Goal: Task Accomplishment & Management: Use online tool/utility

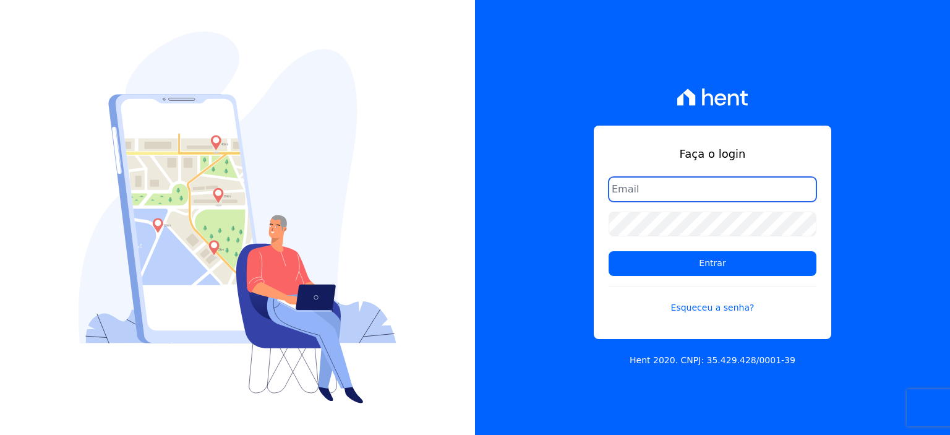
click at [658, 188] on input "email" at bounding box center [713, 189] width 208 height 25
click at [666, 192] on input "email" at bounding box center [713, 189] width 208 height 25
click at [646, 191] on input "email" at bounding box center [713, 189] width 208 height 25
paste input "rodrigo.villalva@grupozarin.com.br"
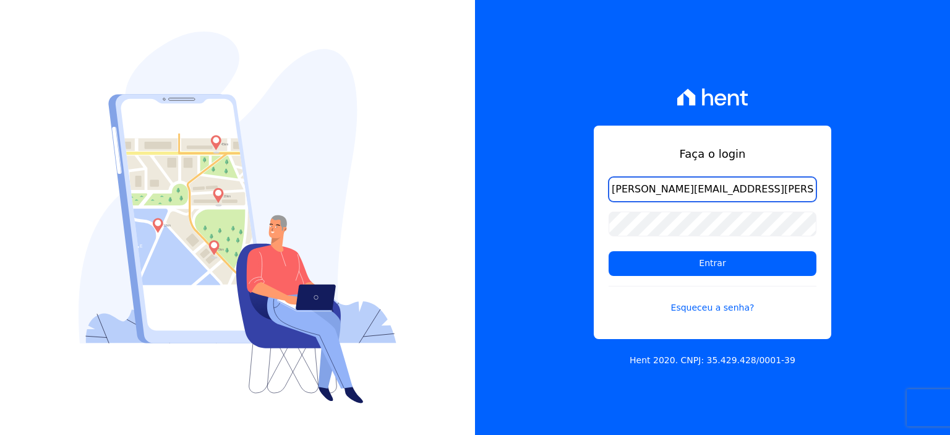
type input "rodrigo.villalva@grupozarin.com.br"
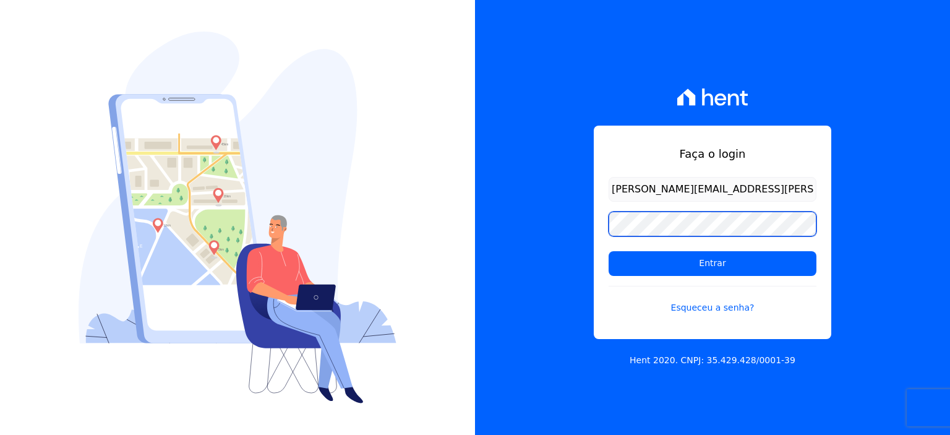
click at [666, 238] on form "rodrigo.villalva@grupozarin.com.br Entrar Esqueceu a senha?" at bounding box center [713, 253] width 208 height 152
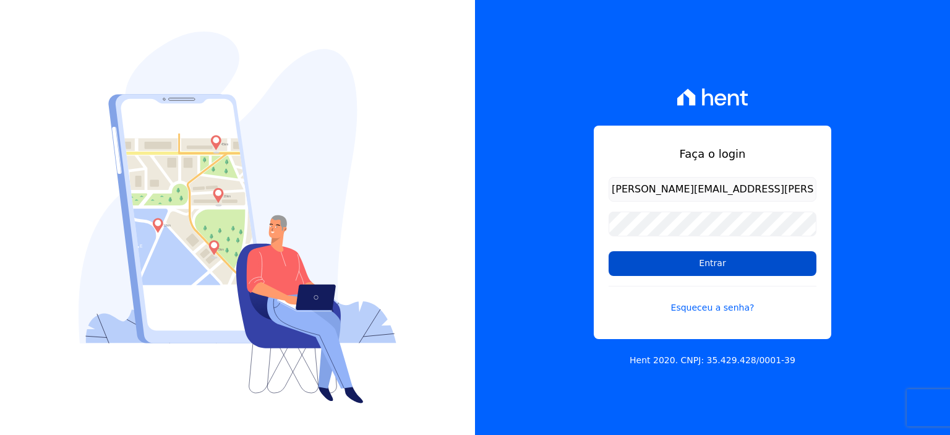
click at [666, 267] on input "Entrar" at bounding box center [713, 263] width 208 height 25
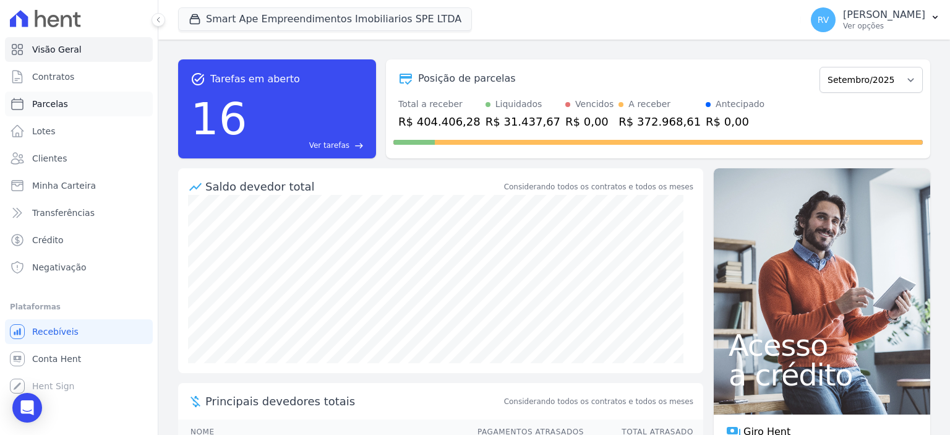
click at [77, 107] on link "Parcelas" at bounding box center [79, 104] width 148 height 25
select select
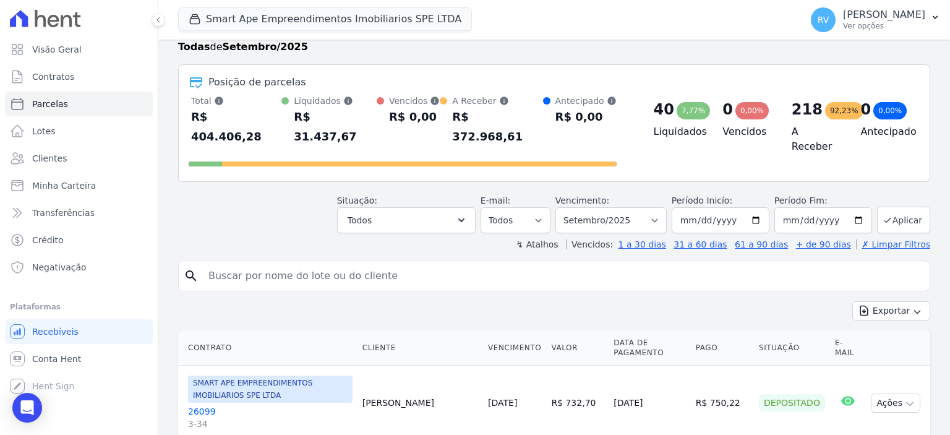
scroll to position [62, 0]
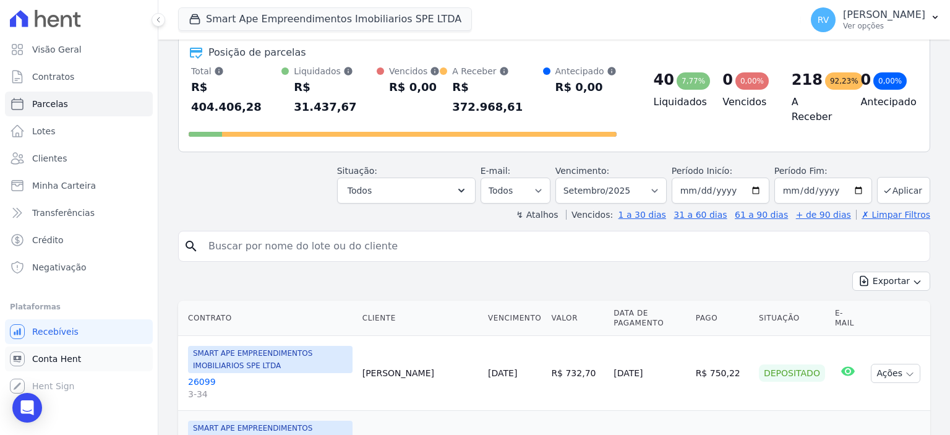
click at [89, 363] on link "Conta Hent" at bounding box center [79, 358] width 148 height 25
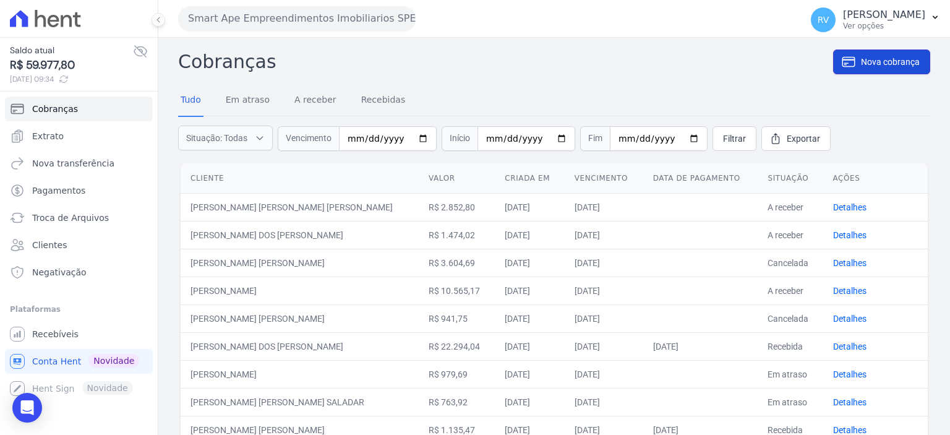
click at [884, 71] on link "Nova cobrança" at bounding box center [881, 61] width 97 height 25
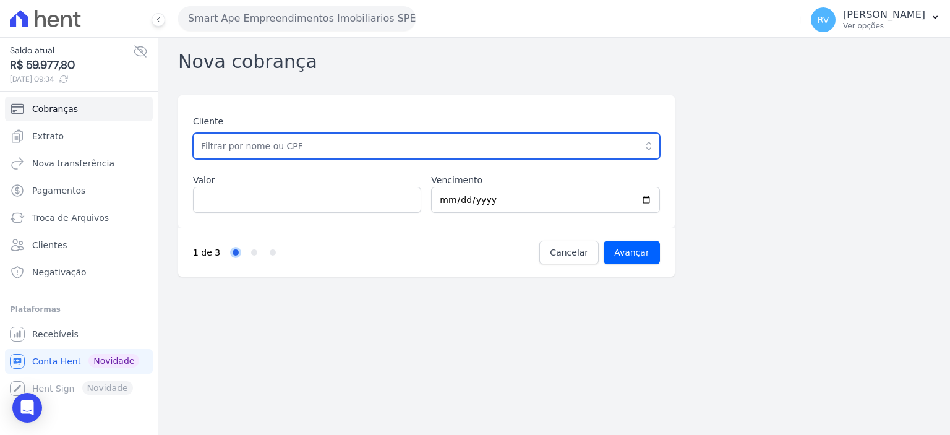
click at [293, 143] on input "text" at bounding box center [426, 146] width 467 height 26
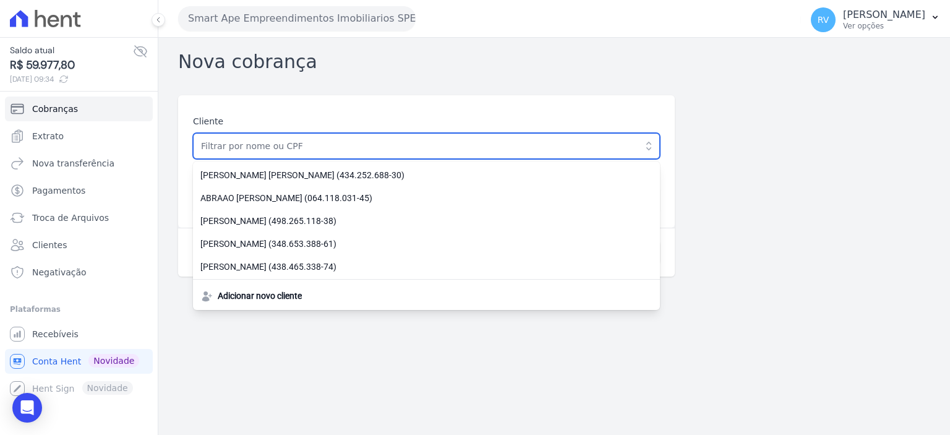
paste input "[PERSON_NAME]"
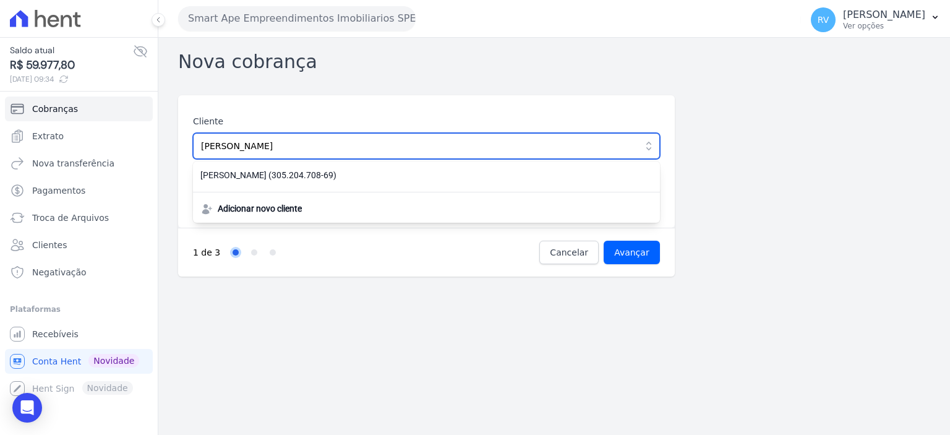
type input "SIDNEI MIRANDA SILVA"
click at [604, 241] on input "Avançar" at bounding box center [632, 253] width 56 height 24
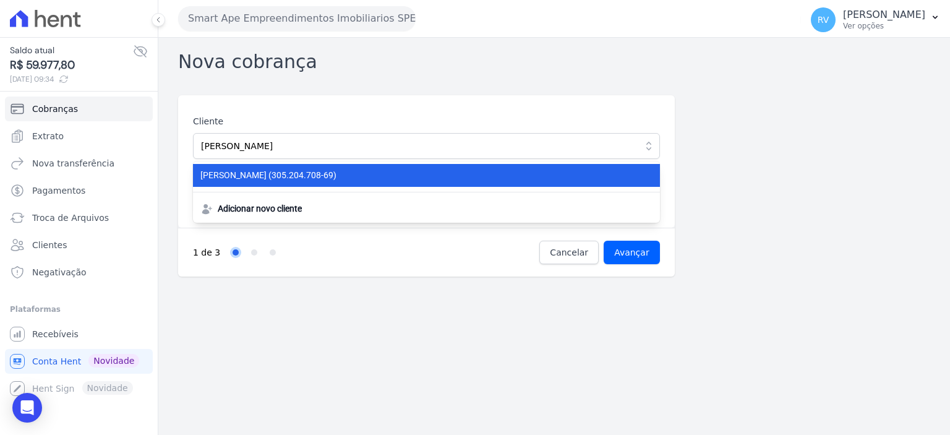
click at [358, 182] on li "SIDNEI MIRANDA SILVA (305.204.708-69)" at bounding box center [426, 175] width 467 height 23
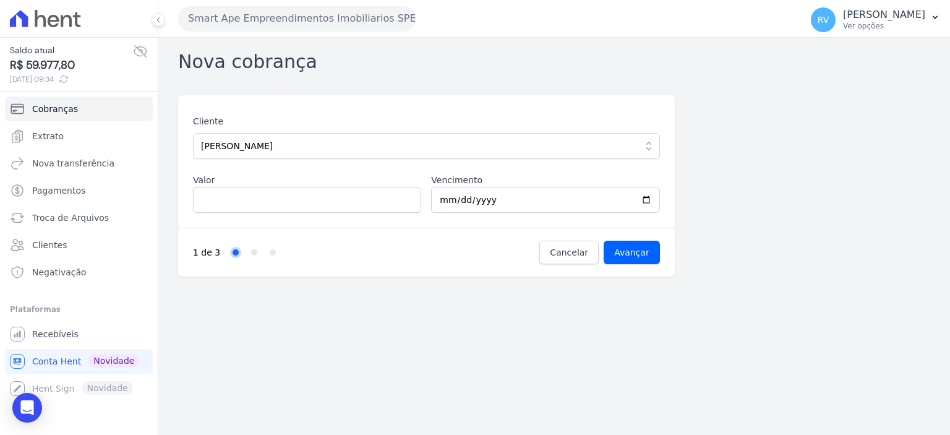
click at [289, 212] on div "Cliente SIDNEI MIRANDA SILVA SIDNEI MIRANDA SILVA (305.204.708-69) Adicionar no…" at bounding box center [426, 161] width 497 height 132
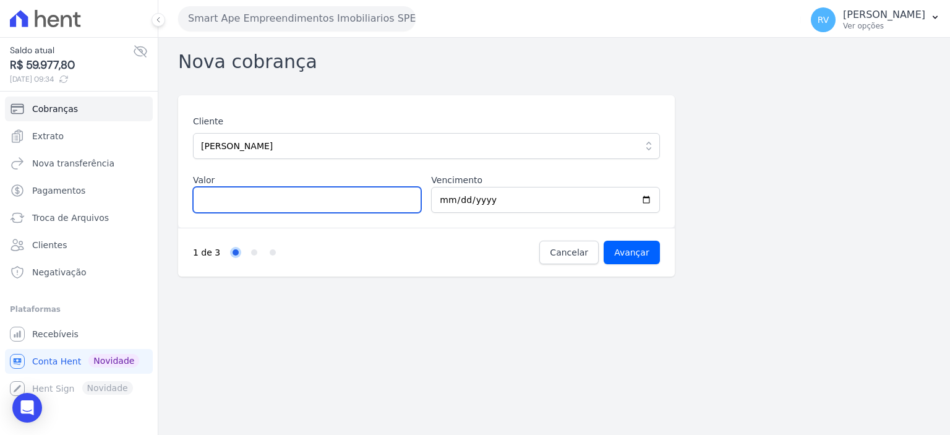
click at [289, 199] on input "Valor" at bounding box center [307, 200] width 228 height 26
type input "4110.13"
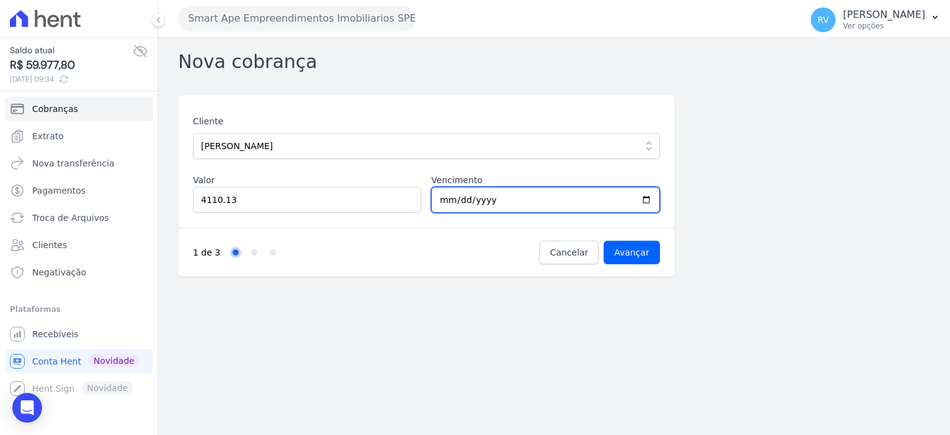
click at [643, 197] on input "2025-09-06" at bounding box center [545, 200] width 228 height 26
type input "2025-09-20"
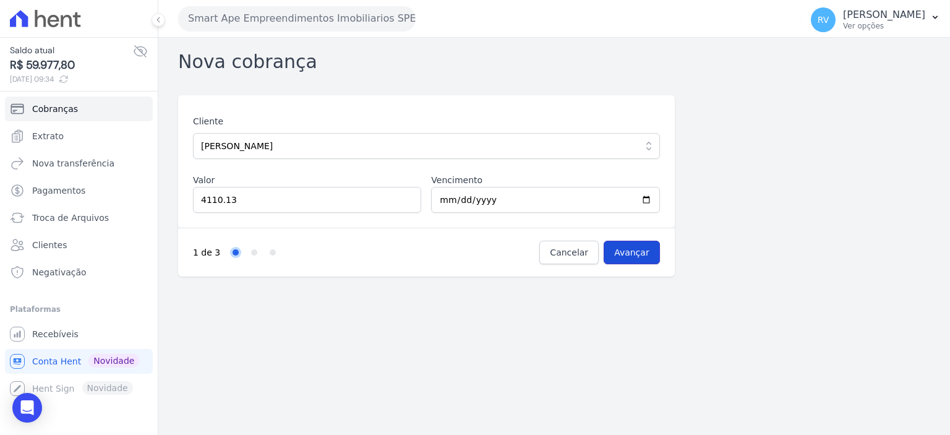
click at [643, 249] on input "Avançar" at bounding box center [632, 253] width 56 height 24
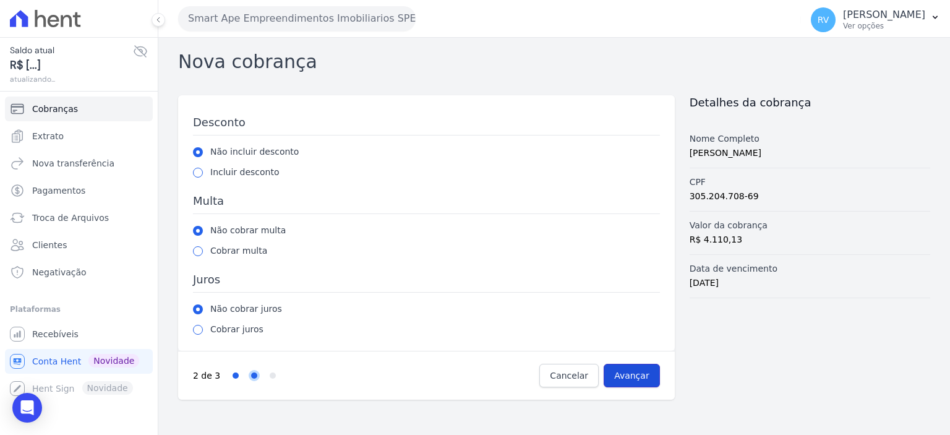
click at [628, 383] on input "Avançar" at bounding box center [632, 376] width 56 height 24
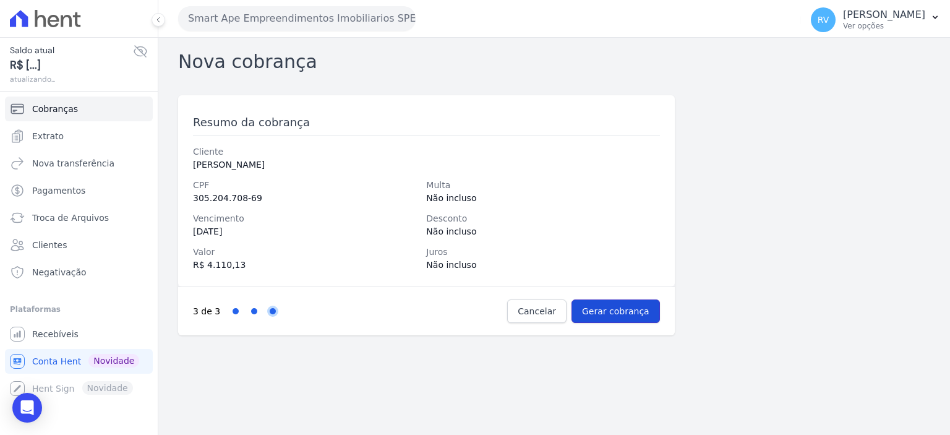
click at [622, 311] on input "Gerar cobrança" at bounding box center [616, 311] width 88 height 24
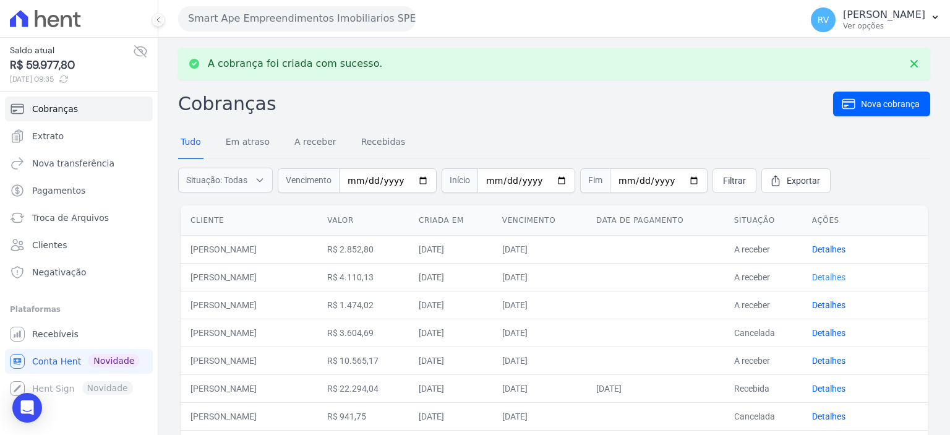
click at [834, 277] on link "Detalhes" at bounding box center [828, 277] width 33 height 10
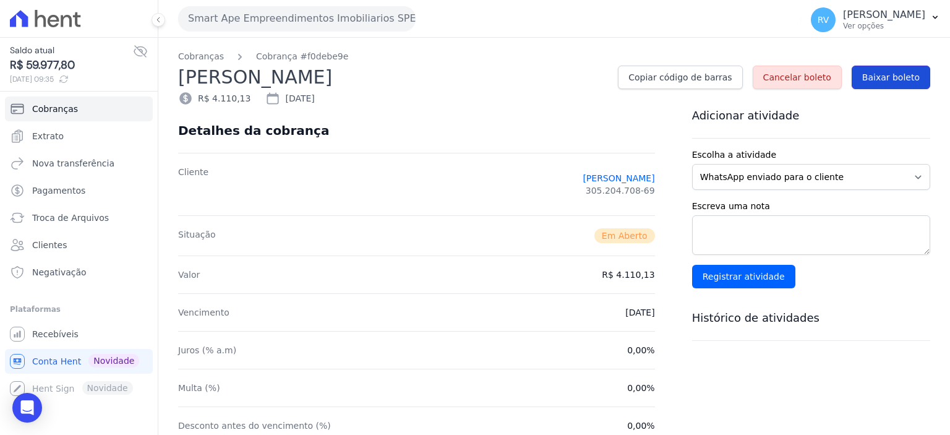
click at [892, 80] on span "Baixar boleto" at bounding box center [891, 77] width 58 height 12
click at [54, 366] on span "Conta Hent" at bounding box center [56, 361] width 49 height 12
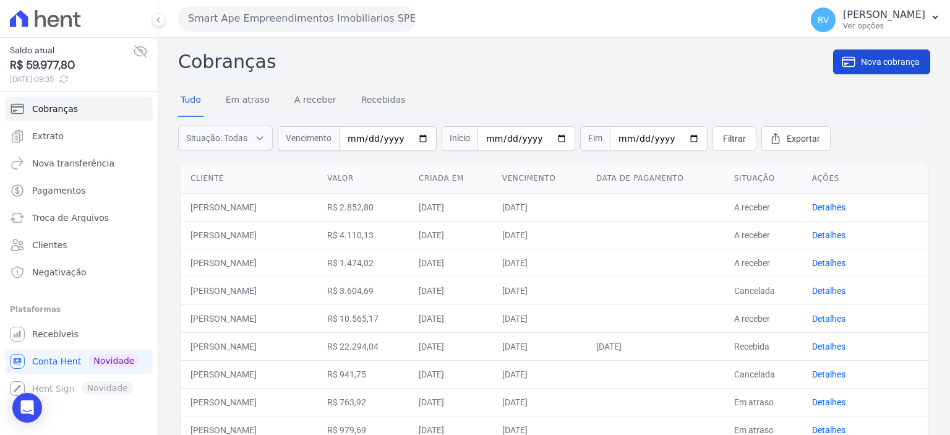
click at [889, 66] on span "Nova cobrança" at bounding box center [890, 62] width 59 height 12
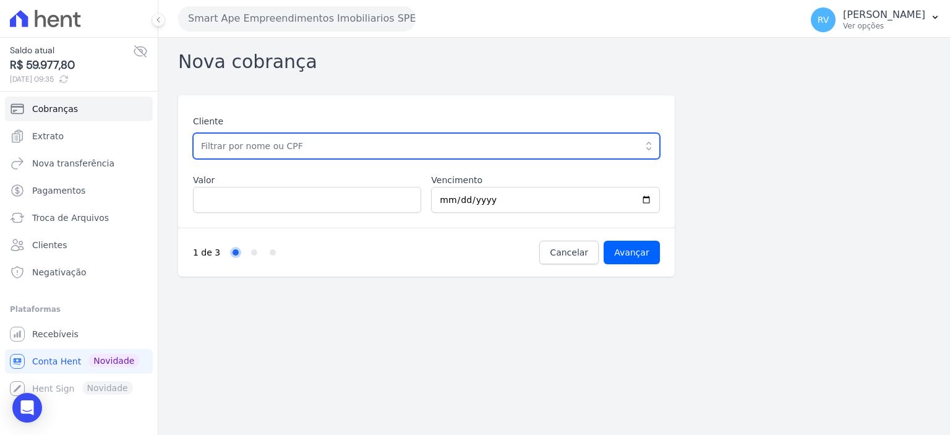
click at [339, 150] on input "text" at bounding box center [426, 146] width 467 height 26
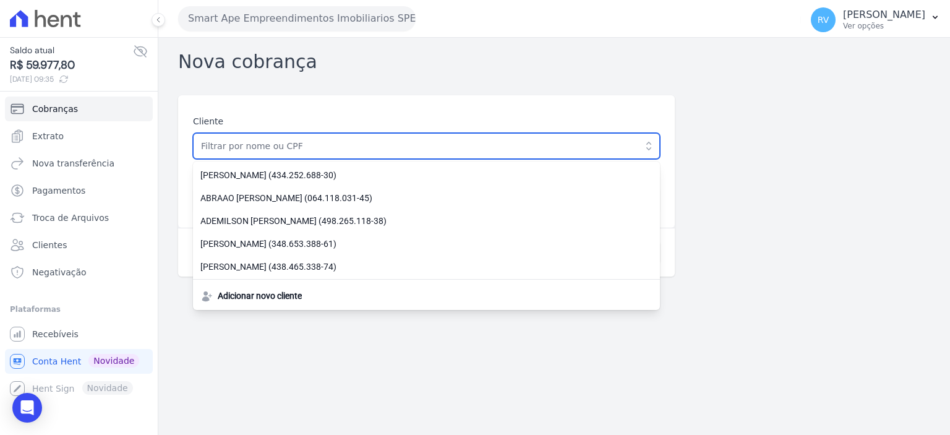
click at [364, 150] on input "text" at bounding box center [426, 146] width 467 height 26
paste input "[PERSON_NAME]"
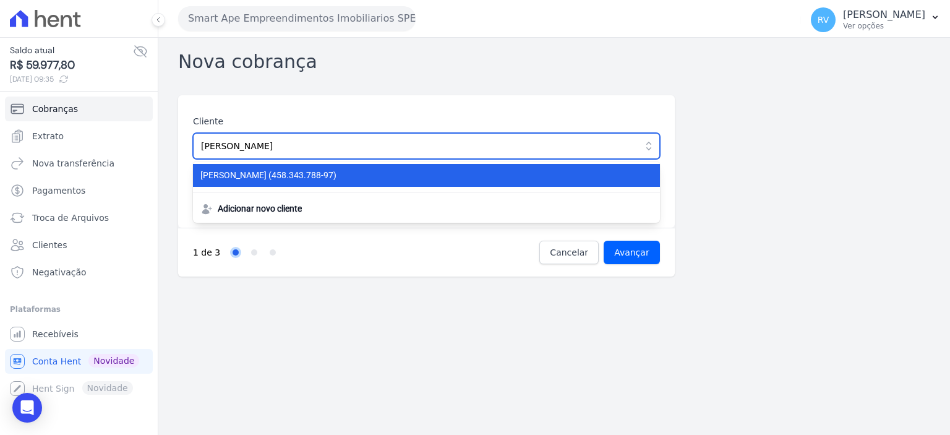
type input "[PERSON_NAME]"
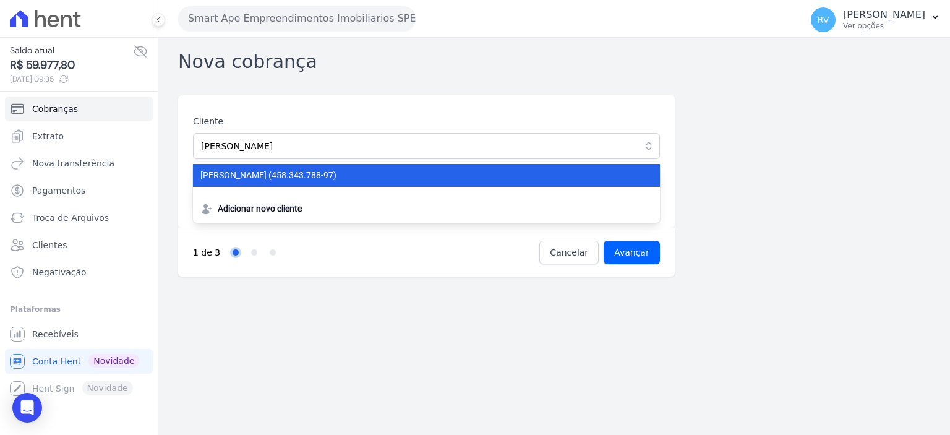
click at [365, 180] on span "[PERSON_NAME] (458.343.788-97)" at bounding box center [418, 175] width 437 height 13
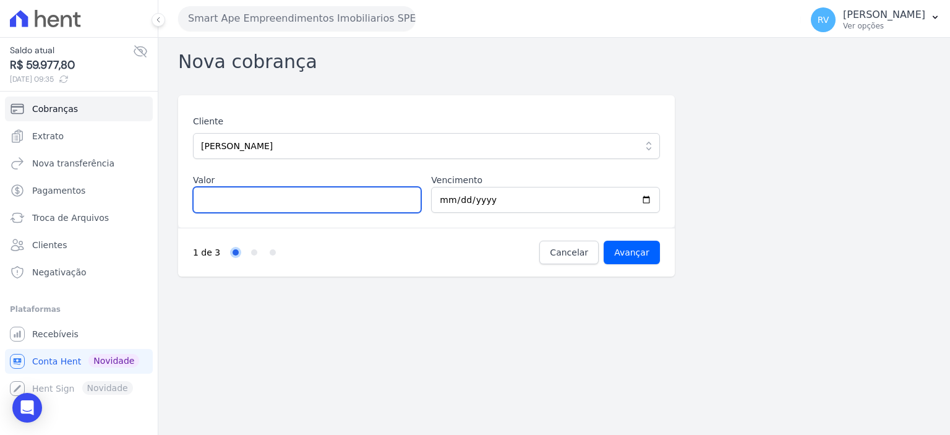
click at [275, 200] on input "Valor" at bounding box center [307, 200] width 228 height 26
type input "941.75"
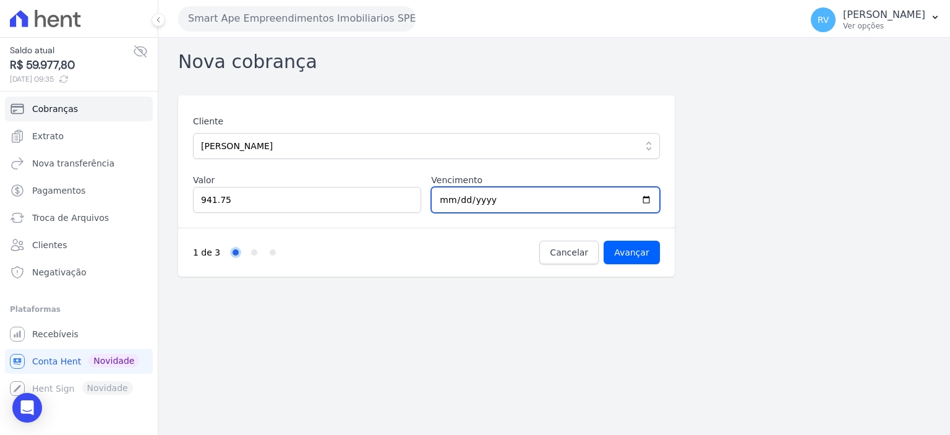
click at [643, 200] on input "[DATE]" at bounding box center [545, 200] width 228 height 26
type input "2025-09-20"
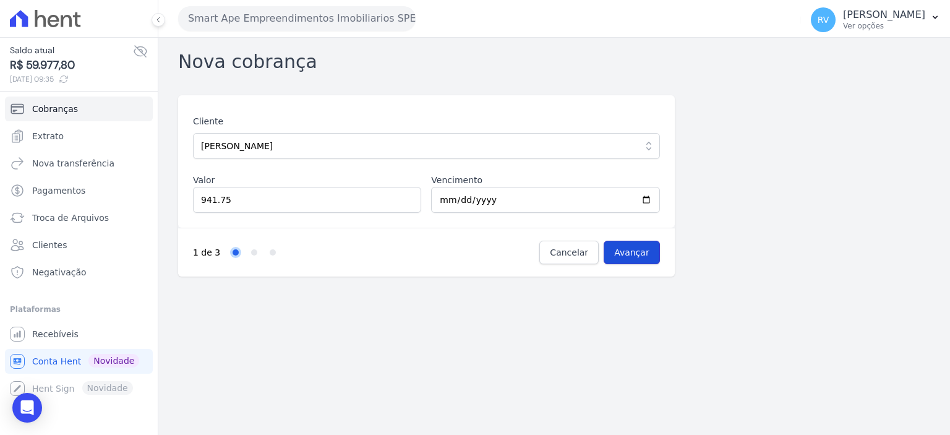
click at [638, 247] on input "Avançar" at bounding box center [632, 253] width 56 height 24
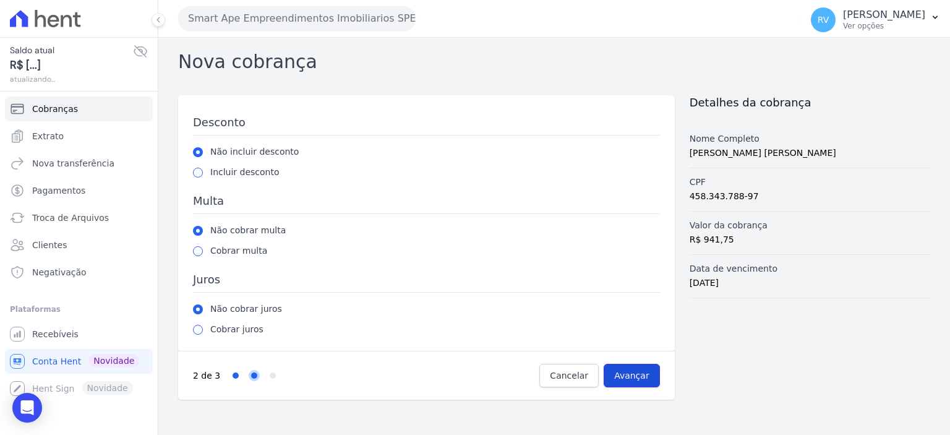
click at [628, 374] on input "Avançar" at bounding box center [632, 376] width 56 height 24
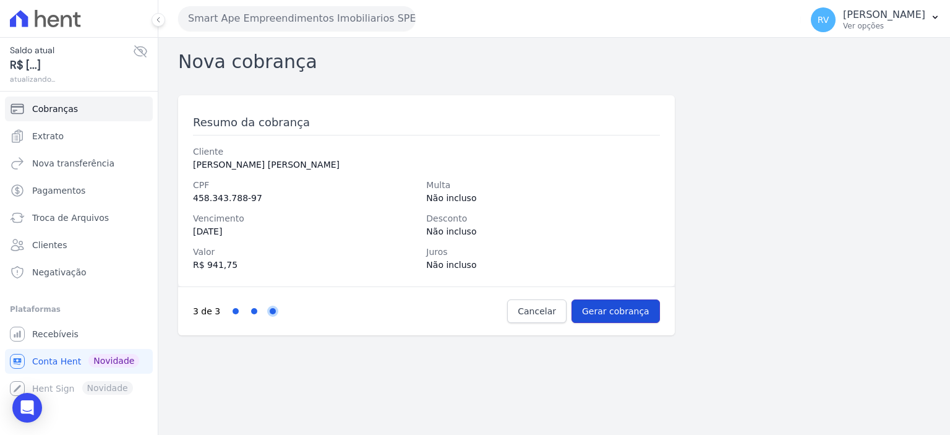
click at [638, 320] on input "Gerar cobrança" at bounding box center [616, 311] width 88 height 24
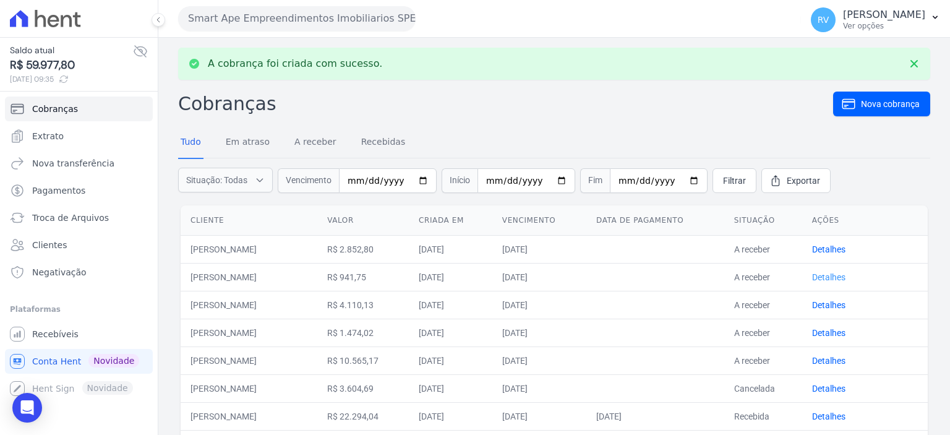
click at [826, 275] on link "Detalhes" at bounding box center [828, 277] width 33 height 10
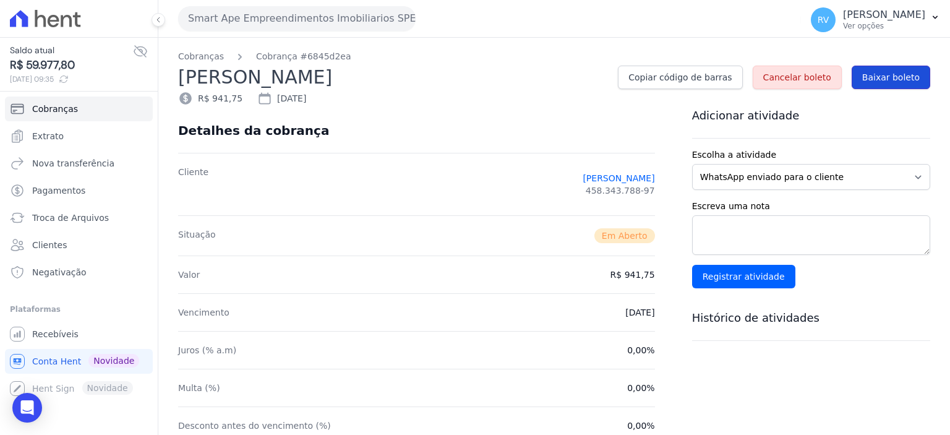
click at [886, 78] on span "Baixar boleto" at bounding box center [891, 77] width 58 height 12
click at [52, 361] on span "Conta Hent" at bounding box center [56, 361] width 49 height 12
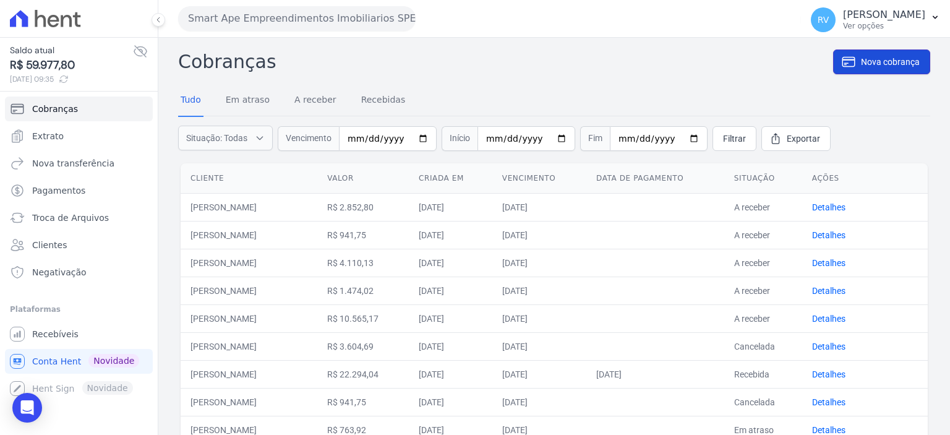
click at [872, 67] on span "Nova cobrança" at bounding box center [890, 62] width 59 height 12
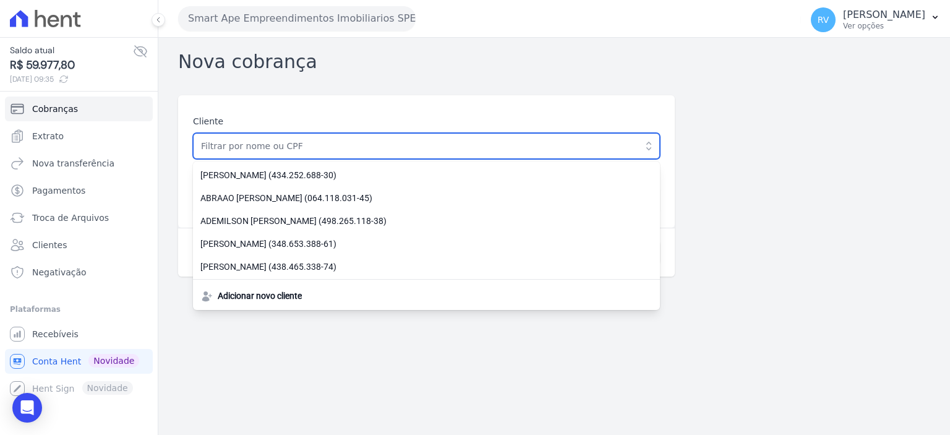
click at [289, 156] on input "text" at bounding box center [426, 146] width 467 height 26
paste input "[PERSON_NAME]"
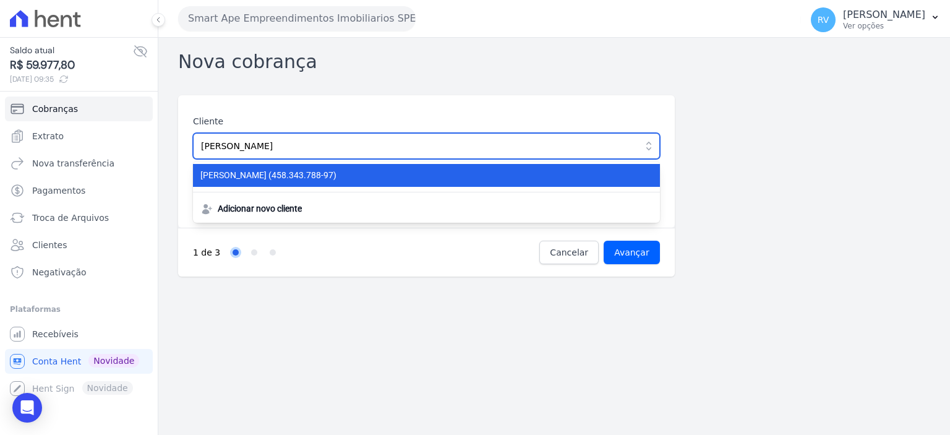
type input "[PERSON_NAME]"
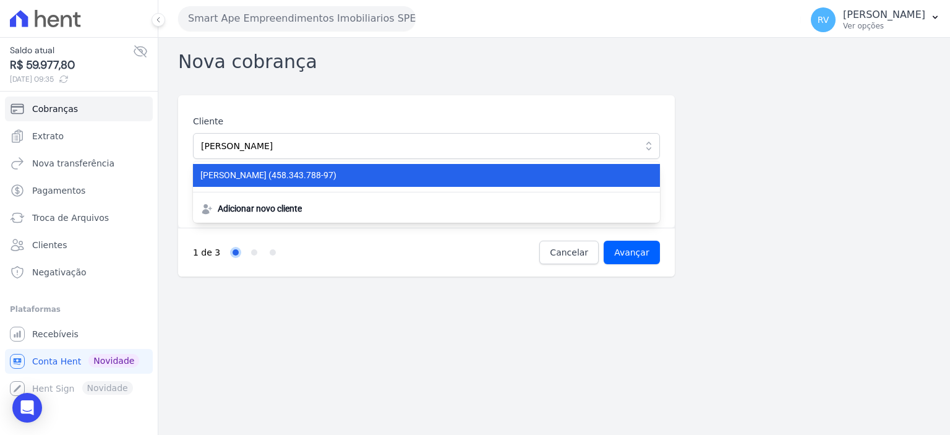
click at [288, 175] on span "[PERSON_NAME] (458.343.788-97)" at bounding box center [418, 175] width 437 height 13
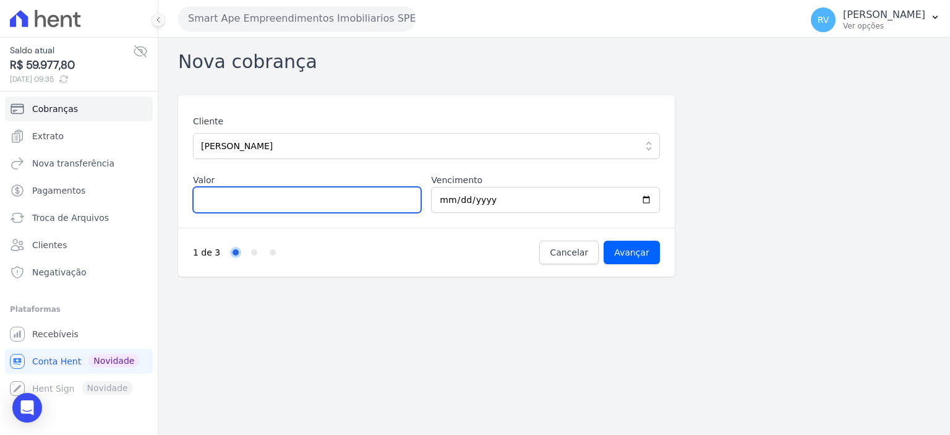
click at [285, 208] on input "Valor" at bounding box center [307, 200] width 228 height 26
type input "1301.12"
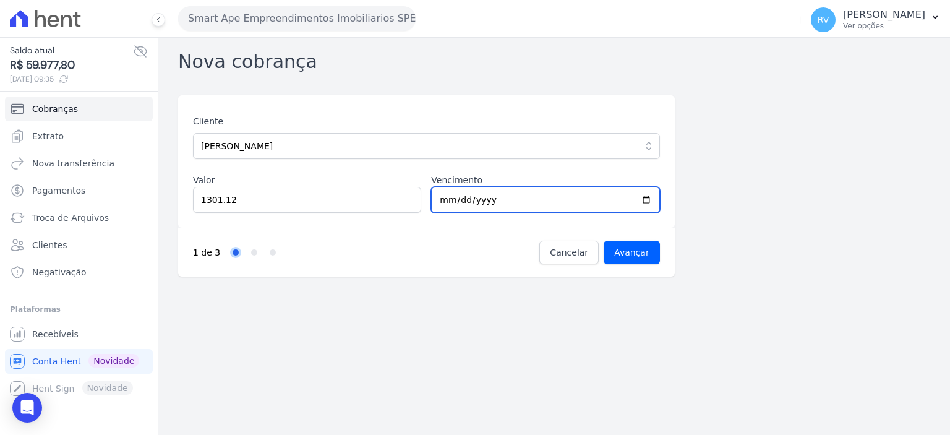
click at [645, 198] on input "2025-09-06" at bounding box center [545, 200] width 228 height 26
type input "2025-10-20"
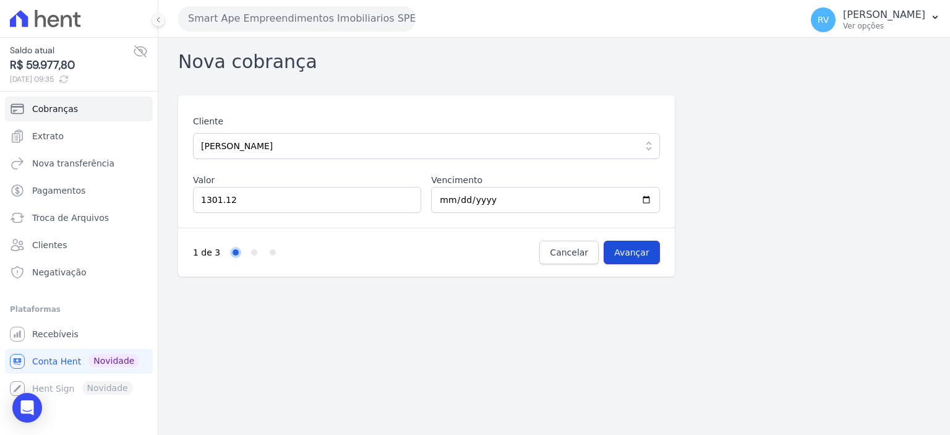
click at [634, 254] on input "Avançar" at bounding box center [632, 253] width 56 height 24
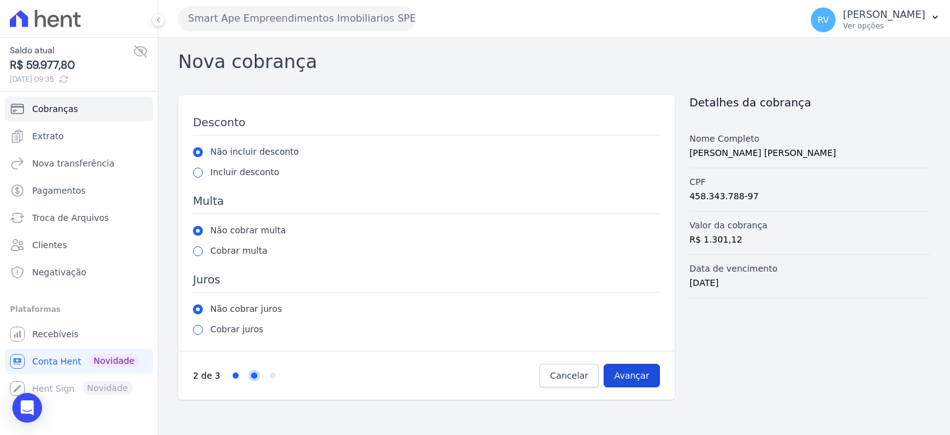
click at [651, 366] on input "Avançar" at bounding box center [632, 376] width 56 height 24
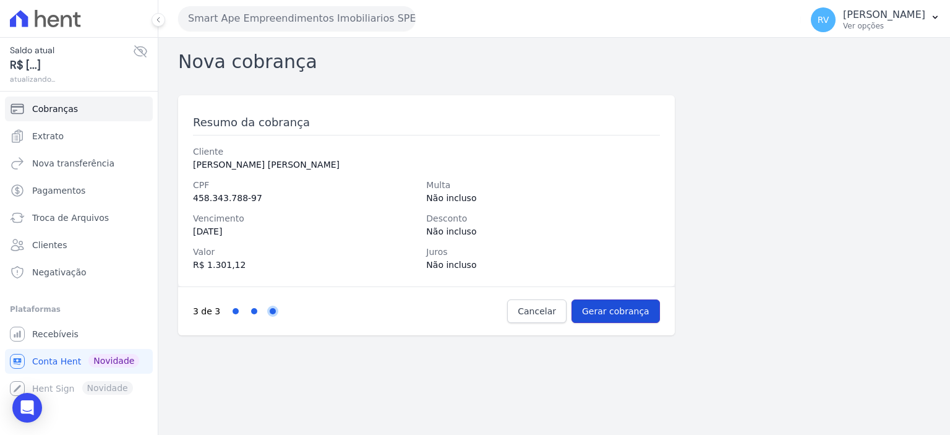
click at [636, 306] on input "Gerar cobrança" at bounding box center [616, 311] width 88 height 24
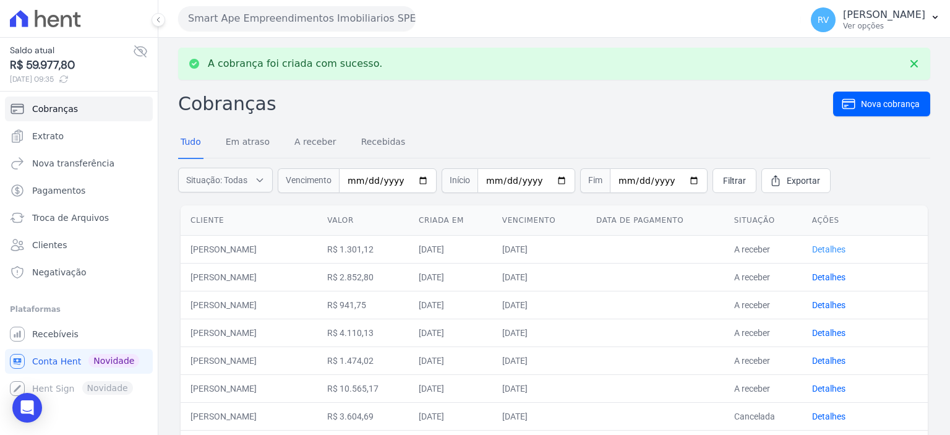
click at [833, 244] on link "Detalhes" at bounding box center [828, 249] width 33 height 10
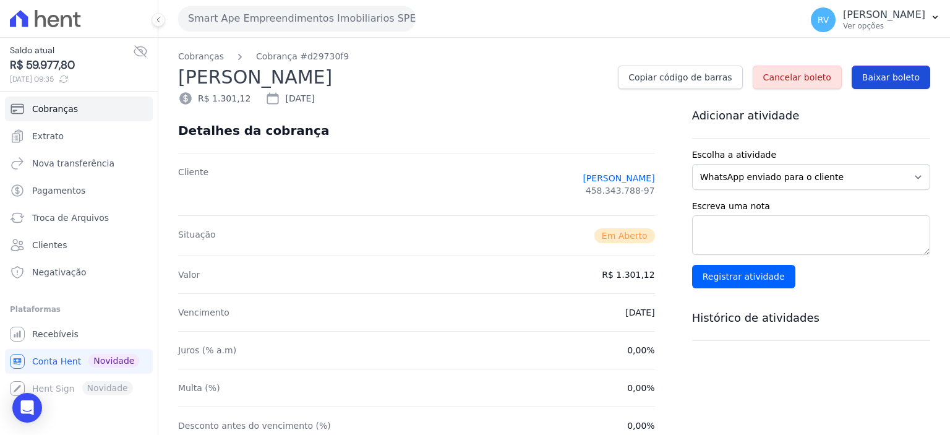
click at [907, 77] on span "Baixar boleto" at bounding box center [891, 77] width 58 height 12
click at [55, 359] on span "Conta Hent" at bounding box center [56, 361] width 49 height 12
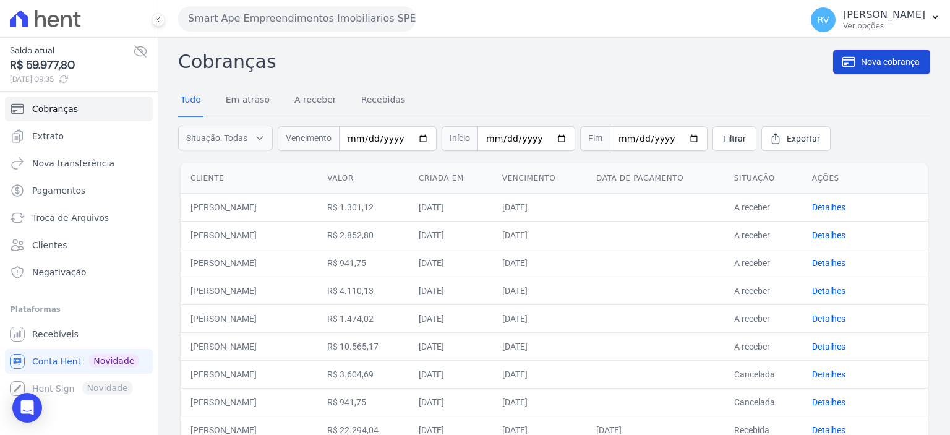
click at [862, 61] on span "Nova cobrança" at bounding box center [890, 62] width 59 height 12
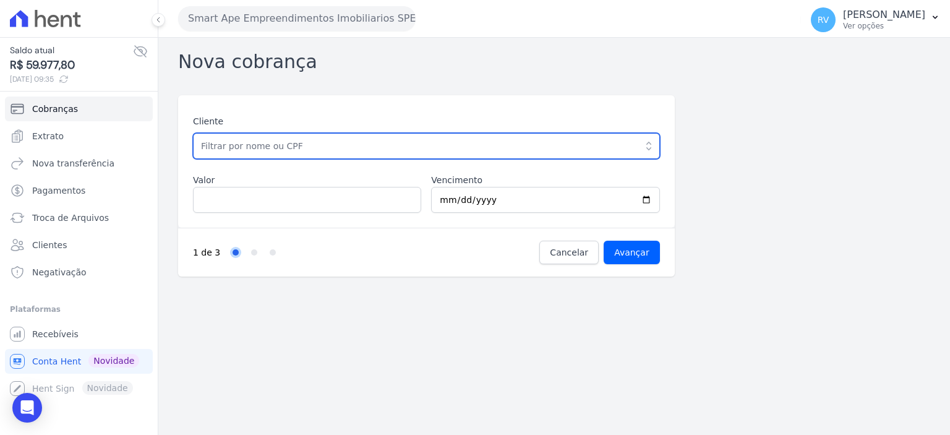
click at [298, 146] on input "text" at bounding box center [426, 146] width 467 height 26
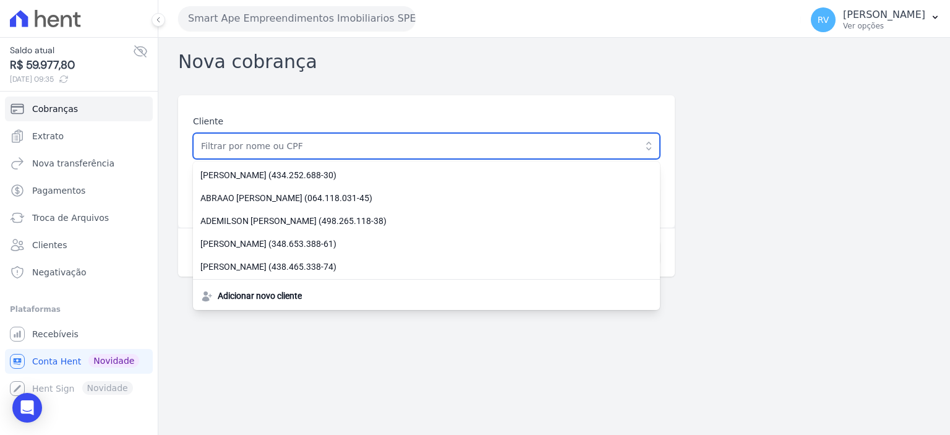
paste input "[PERSON_NAME]"
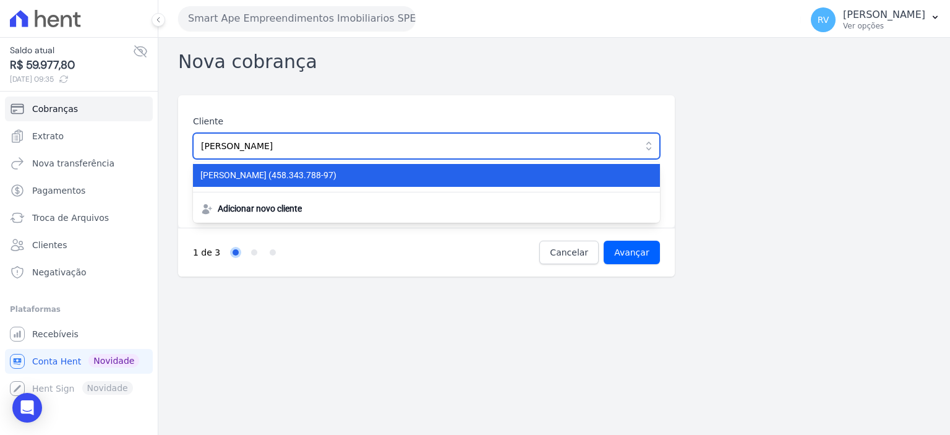
type input "[PERSON_NAME]"
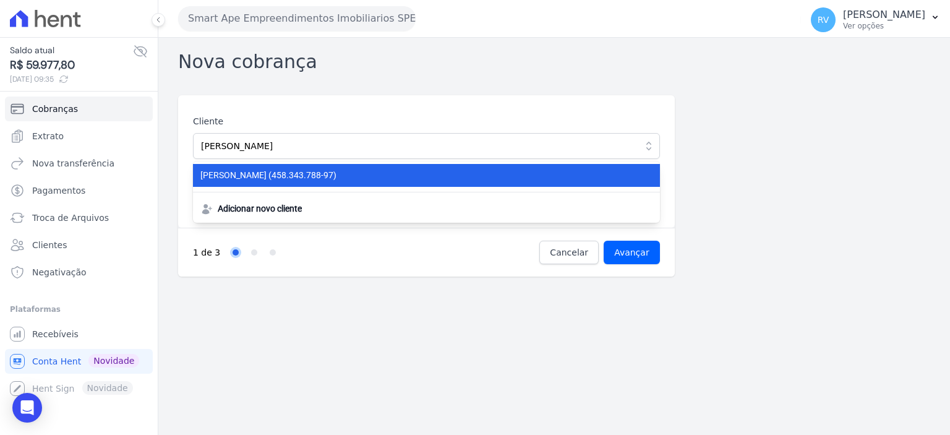
click at [307, 180] on span "GUILHERME LUCAS COUTINHO (458.343.788-97)" at bounding box center [418, 175] width 437 height 13
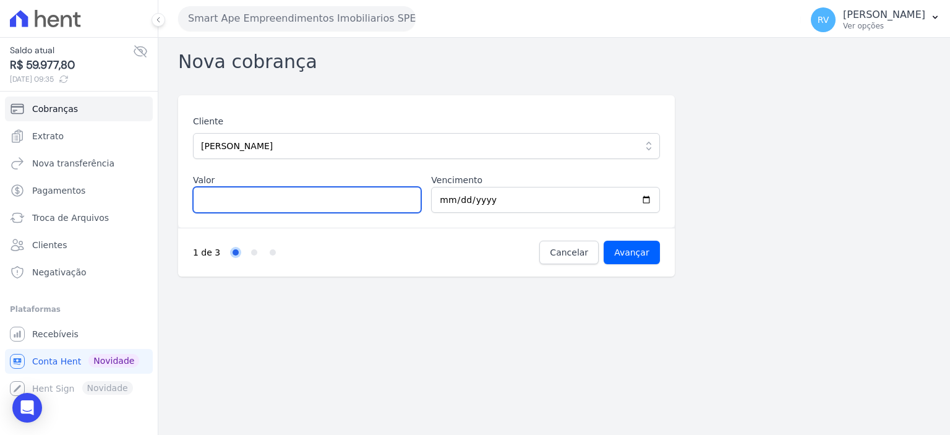
click at [276, 202] on input "Valor" at bounding box center [307, 200] width 228 height 26
type input "1361.82"
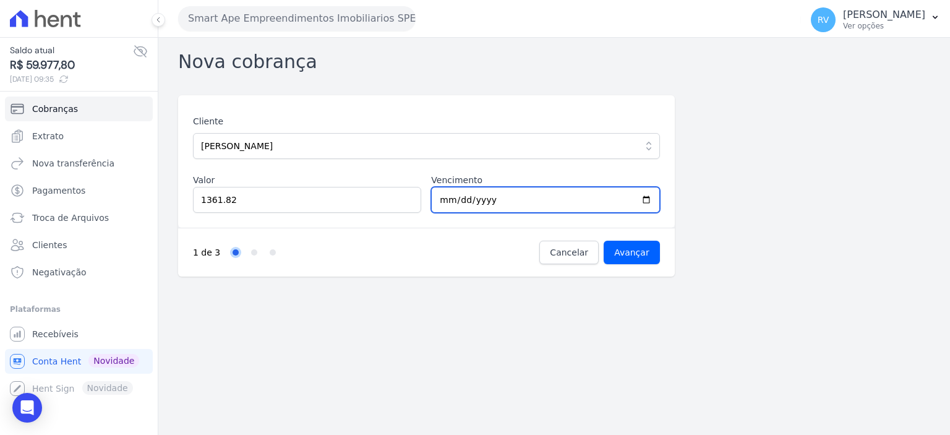
click at [646, 197] on input "2025-09-06" at bounding box center [545, 200] width 228 height 26
type input "2025-11-20"
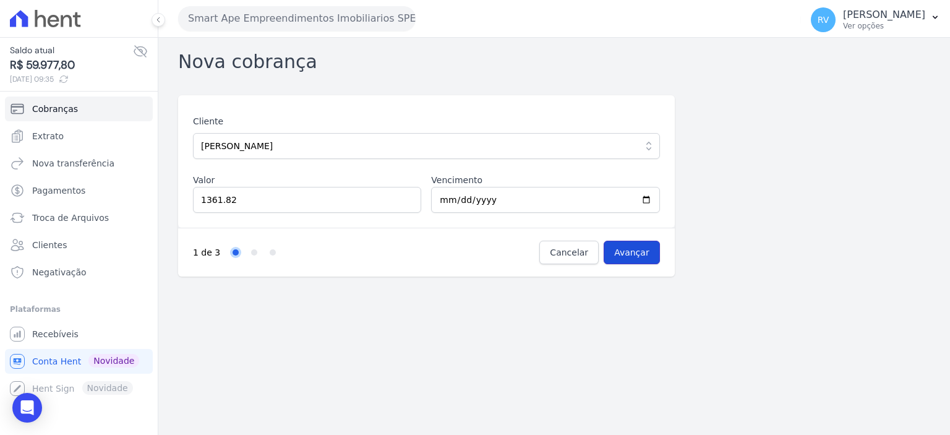
click at [644, 255] on input "Avançar" at bounding box center [632, 253] width 56 height 24
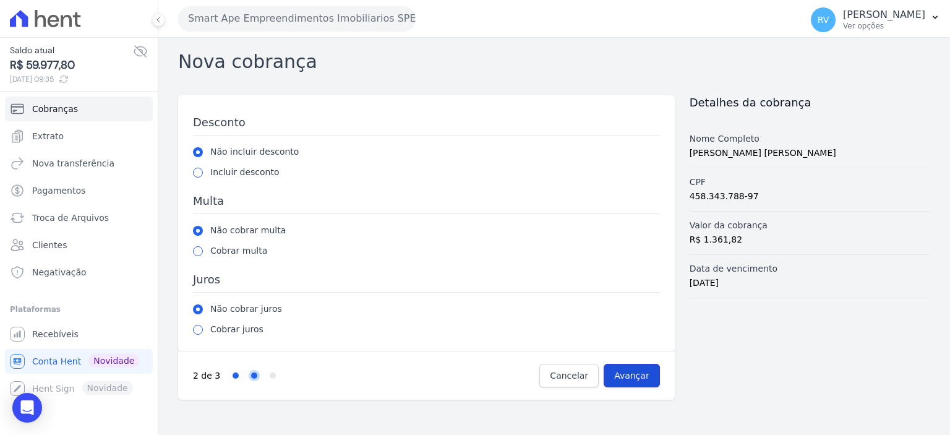
click at [640, 366] on input "Avançar" at bounding box center [632, 376] width 56 height 24
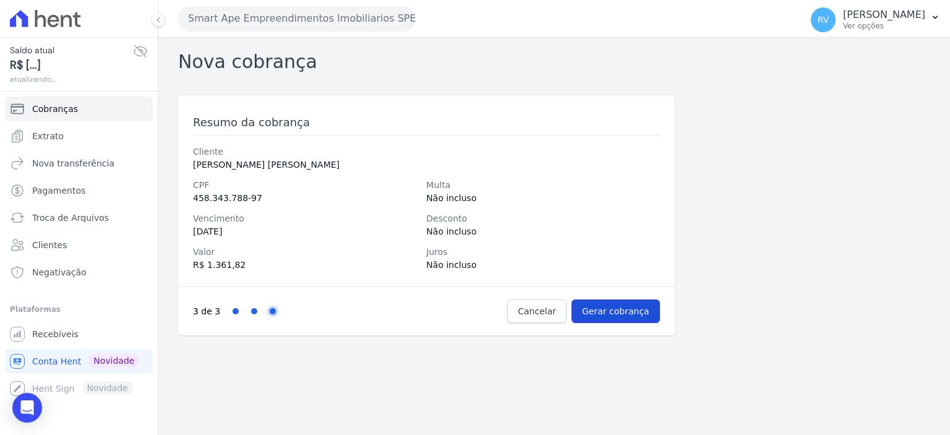
click at [628, 311] on input "Gerar cobrança" at bounding box center [616, 311] width 88 height 24
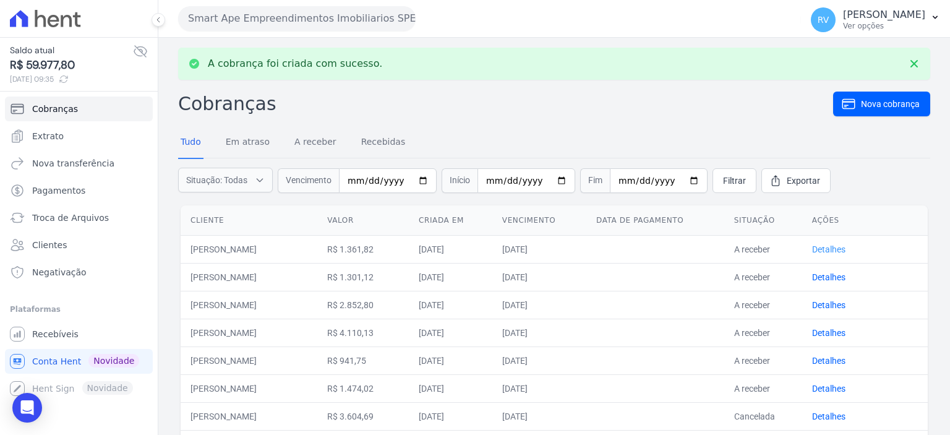
click at [824, 246] on link "Detalhes" at bounding box center [828, 249] width 33 height 10
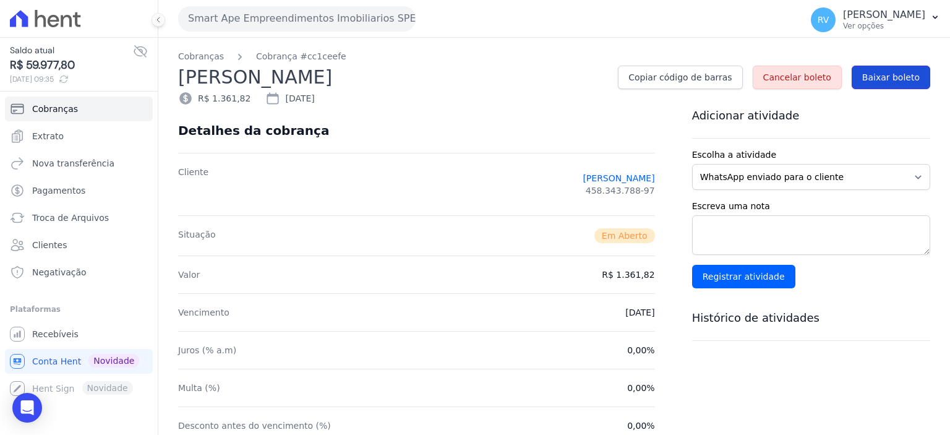
click at [887, 88] on link "Baixar boleto" at bounding box center [891, 78] width 79 height 24
